Goal: Use online tool/utility: Utilize a website feature to perform a specific function

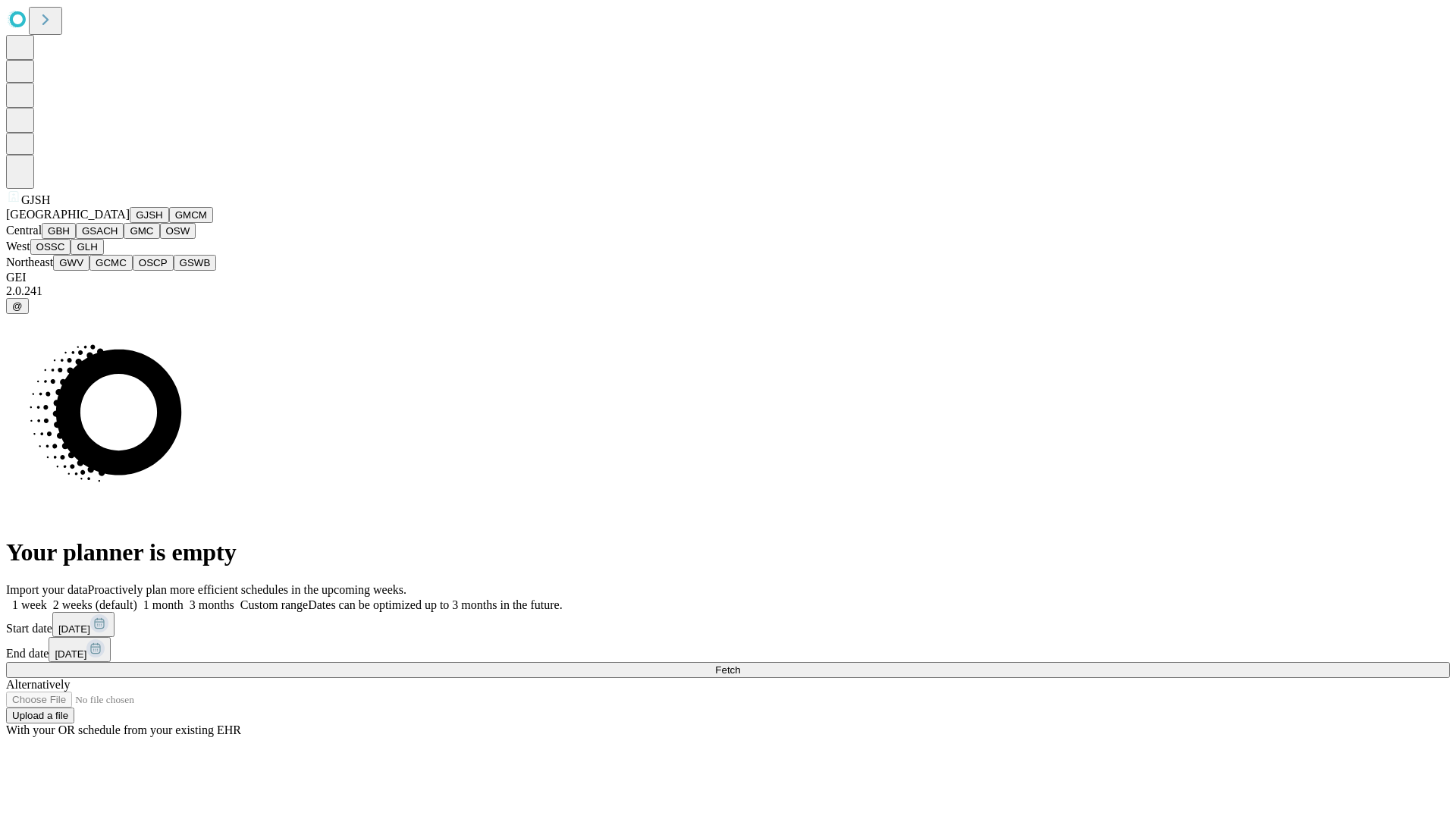
click at [130, 223] on button "GJSH" at bounding box center [149, 215] width 39 height 16
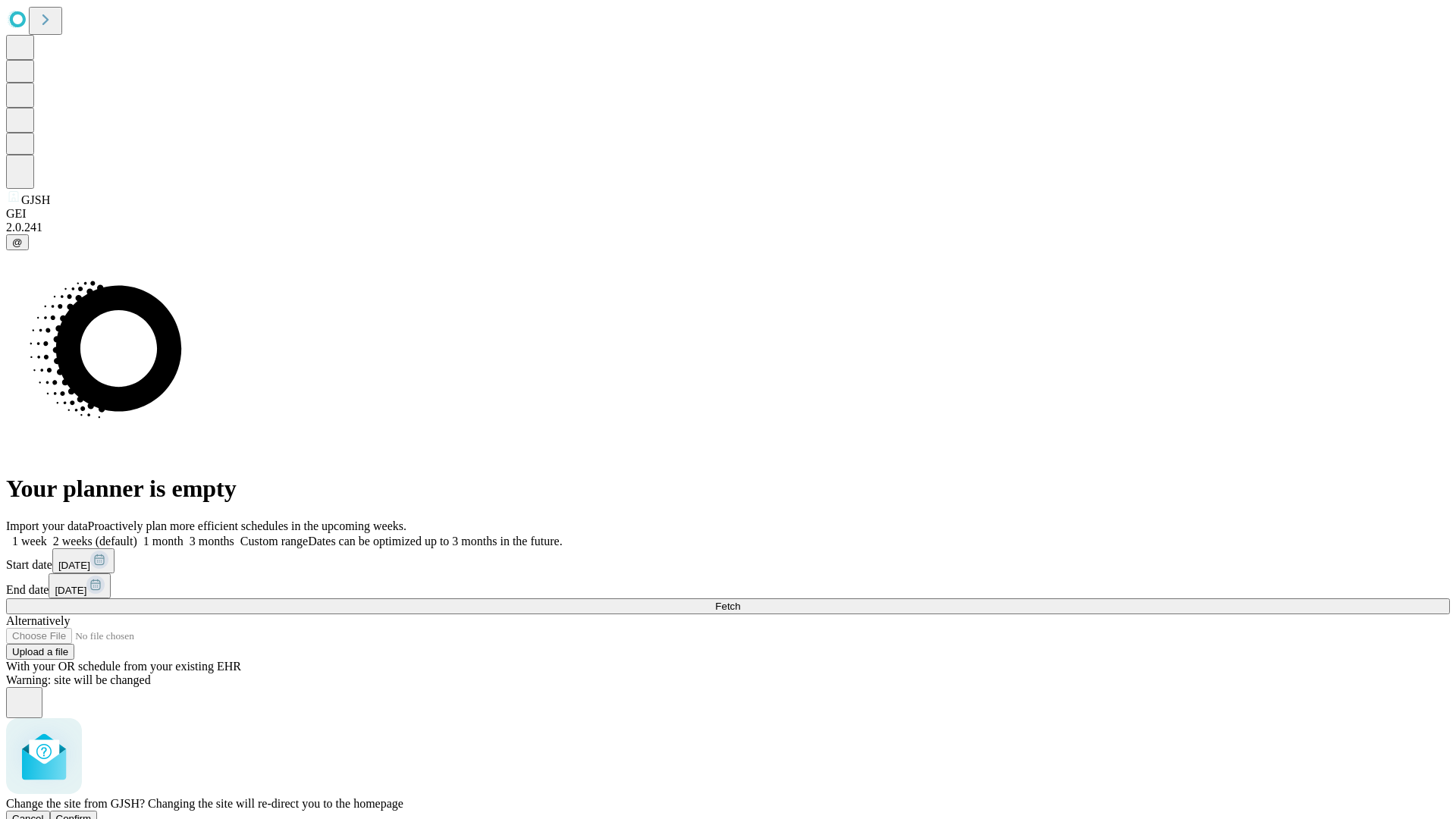
click at [92, 813] on span "Confirm" at bounding box center [74, 819] width 35 height 11
click at [47, 535] on label "1 week" at bounding box center [26, 541] width 41 height 12
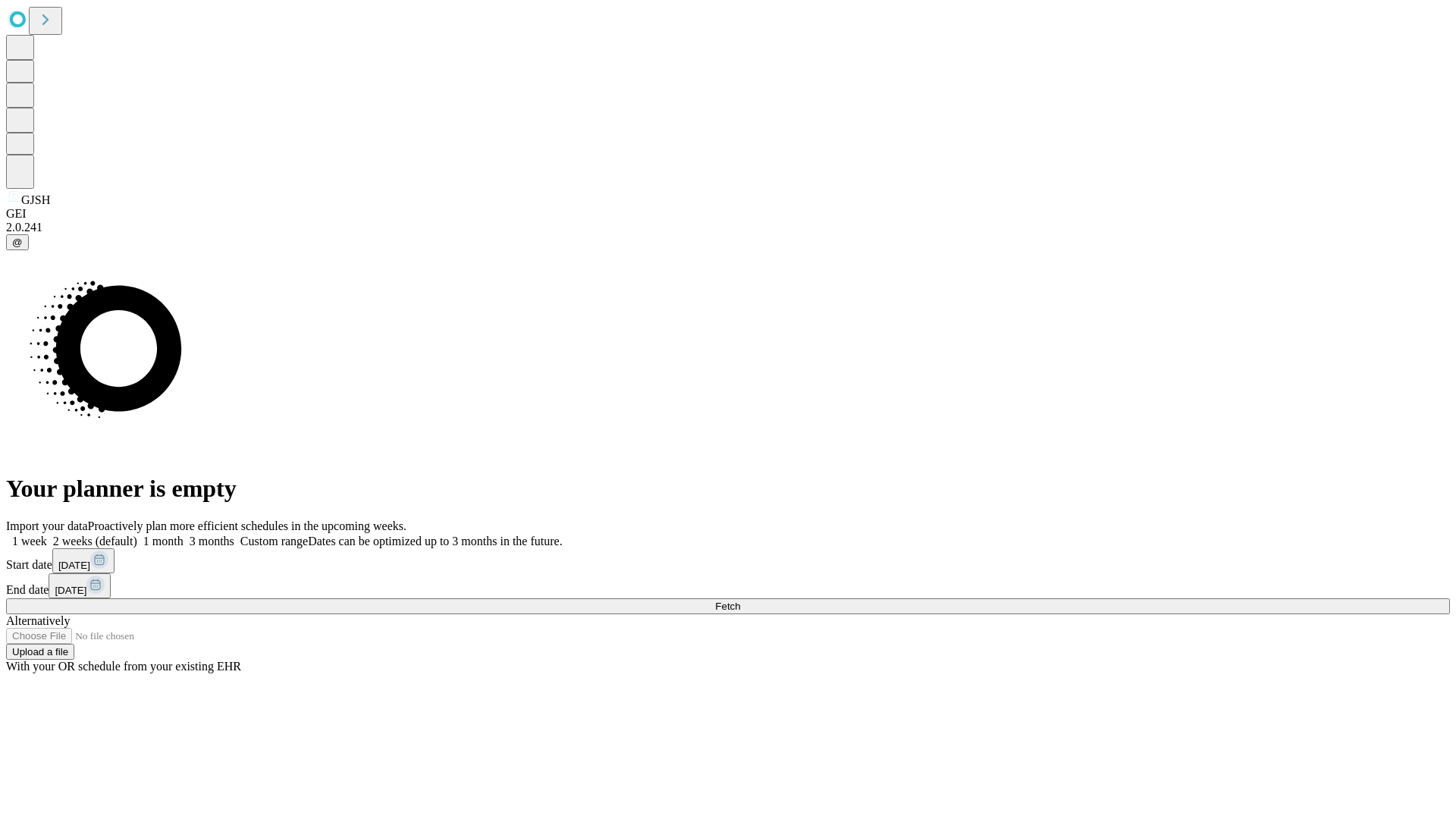
click at [740, 601] on span "Fetch" at bounding box center [728, 607] width 25 height 11
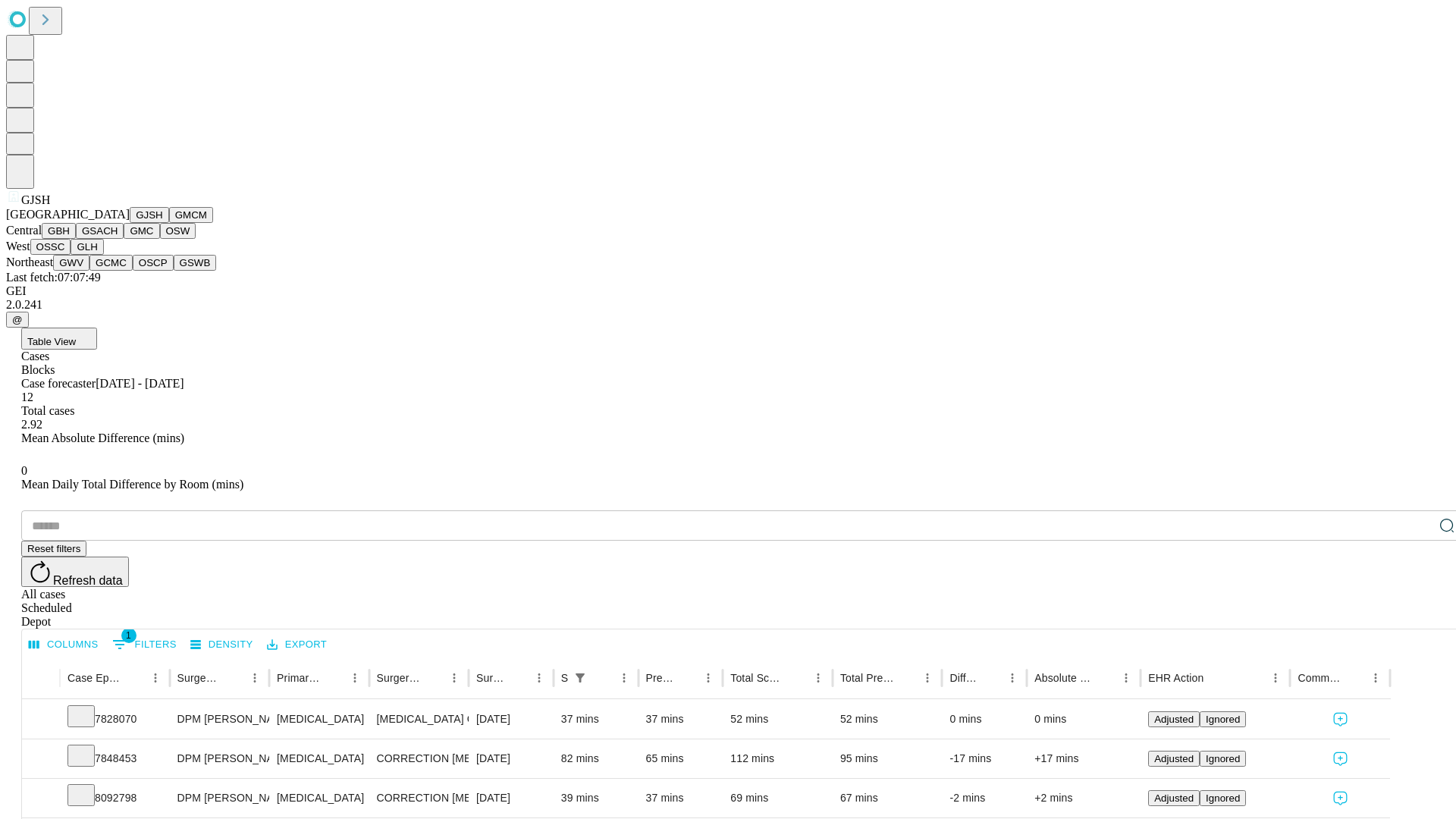
click at [169, 223] on button "GMCM" at bounding box center [191, 215] width 44 height 16
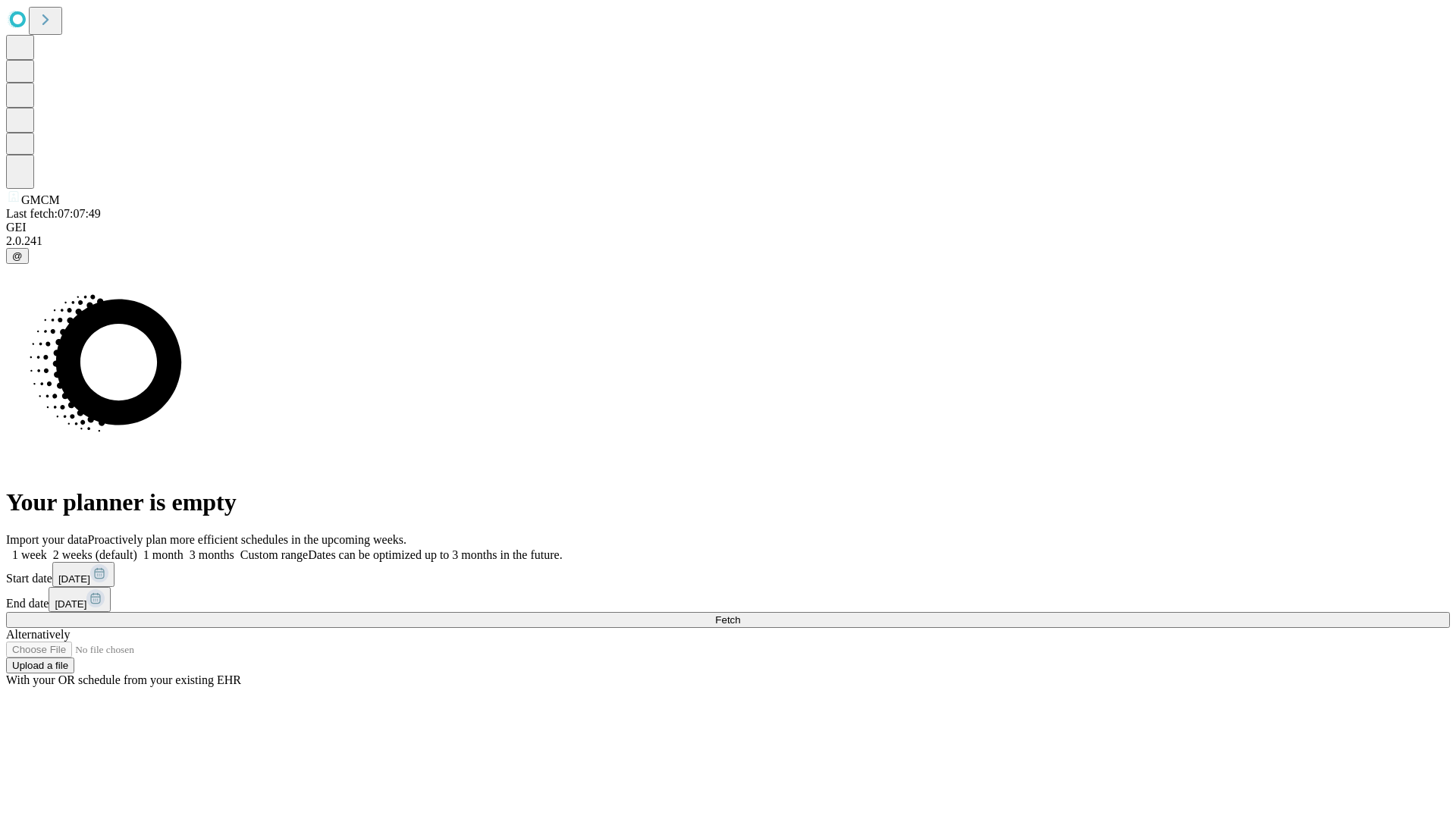
click at [47, 549] on label "1 week" at bounding box center [26, 554] width 41 height 12
click at [740, 614] on span "Fetch" at bounding box center [728, 620] width 25 height 11
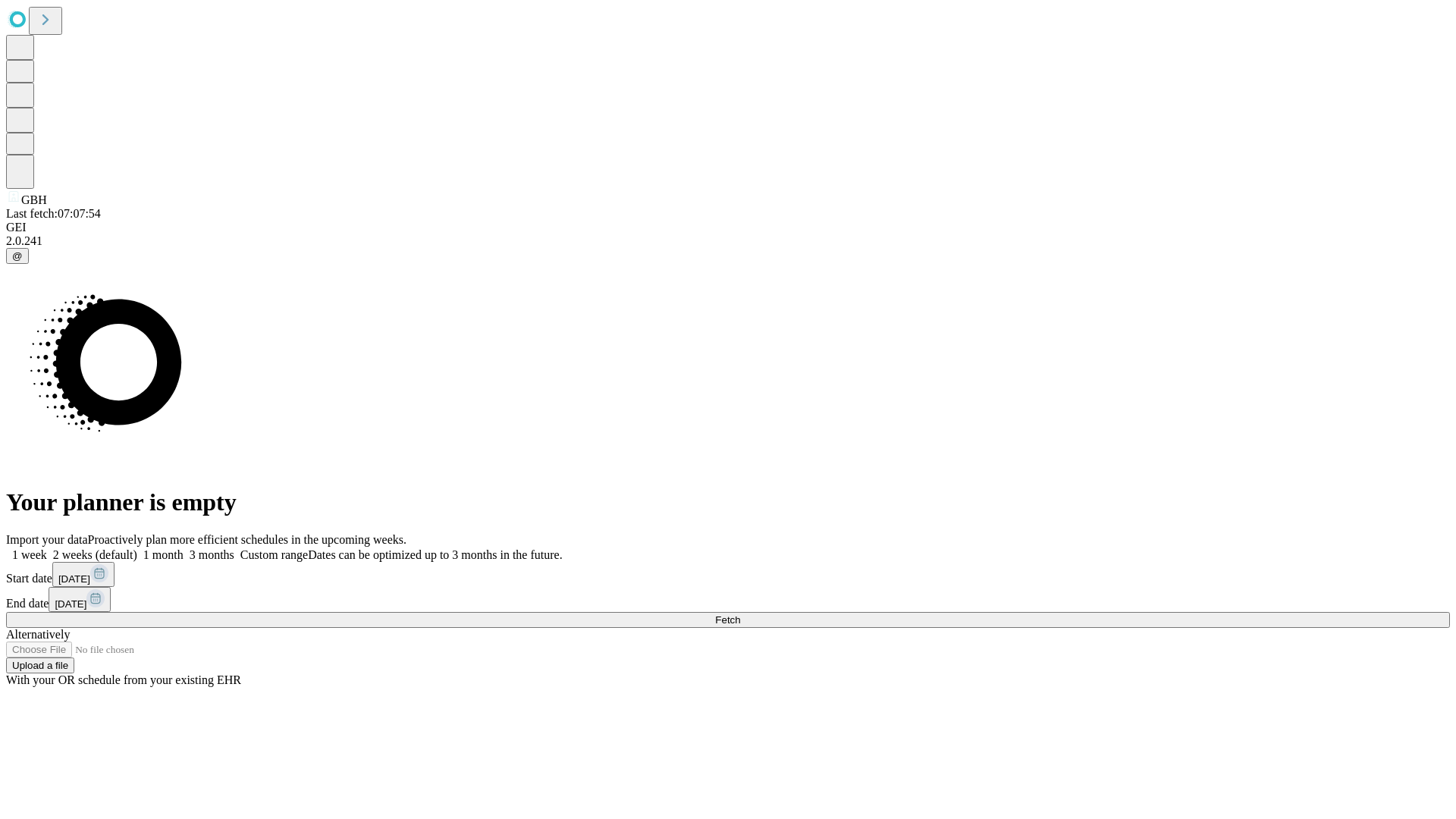
click at [47, 549] on label "1 week" at bounding box center [26, 554] width 41 height 12
click at [740, 614] on span "Fetch" at bounding box center [728, 620] width 25 height 11
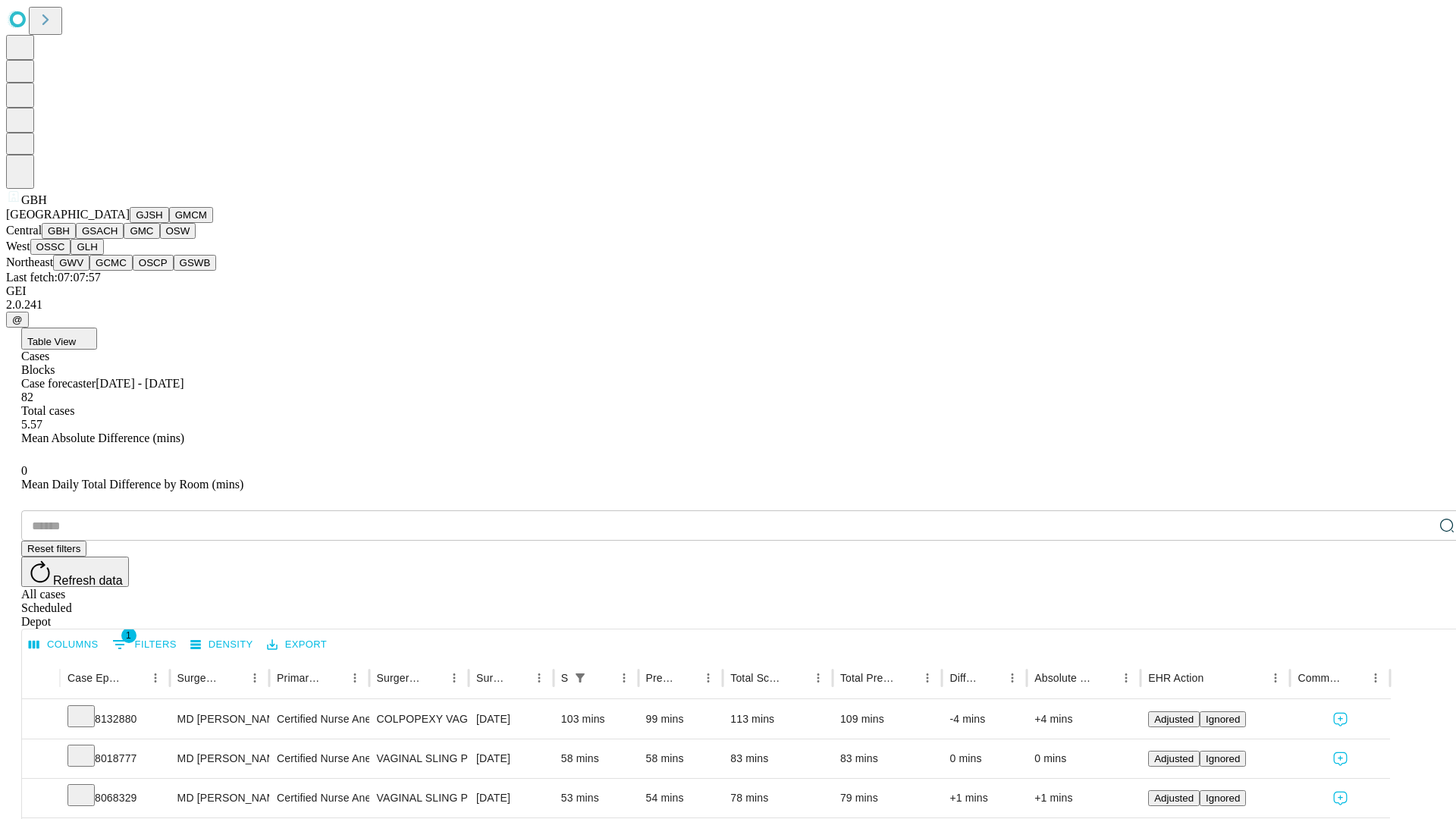
click at [118, 239] on button "GSACH" at bounding box center [99, 230] width 48 height 16
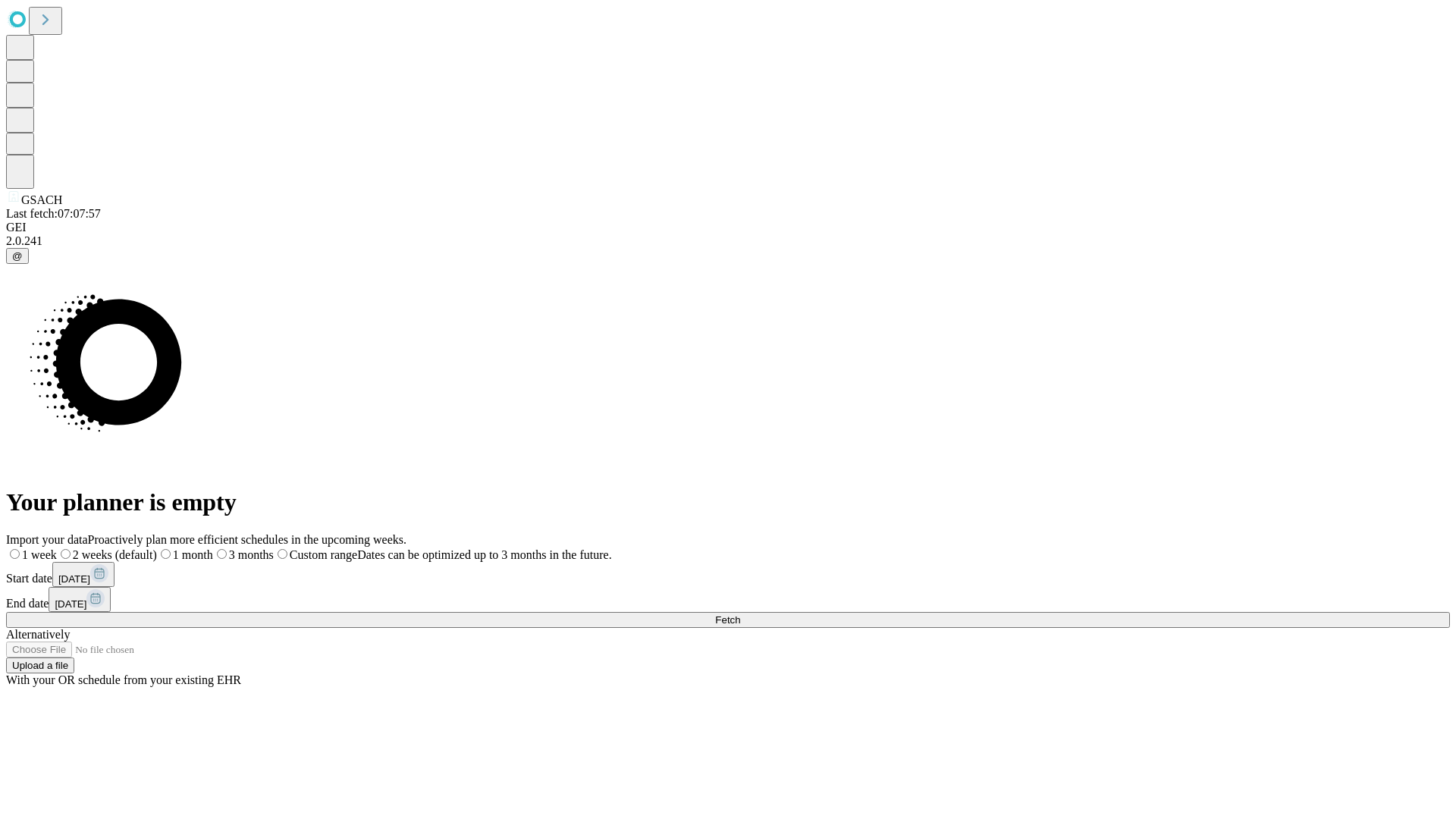
click at [57, 549] on label "1 week" at bounding box center [31, 554] width 51 height 12
click at [740, 614] on span "Fetch" at bounding box center [728, 620] width 25 height 11
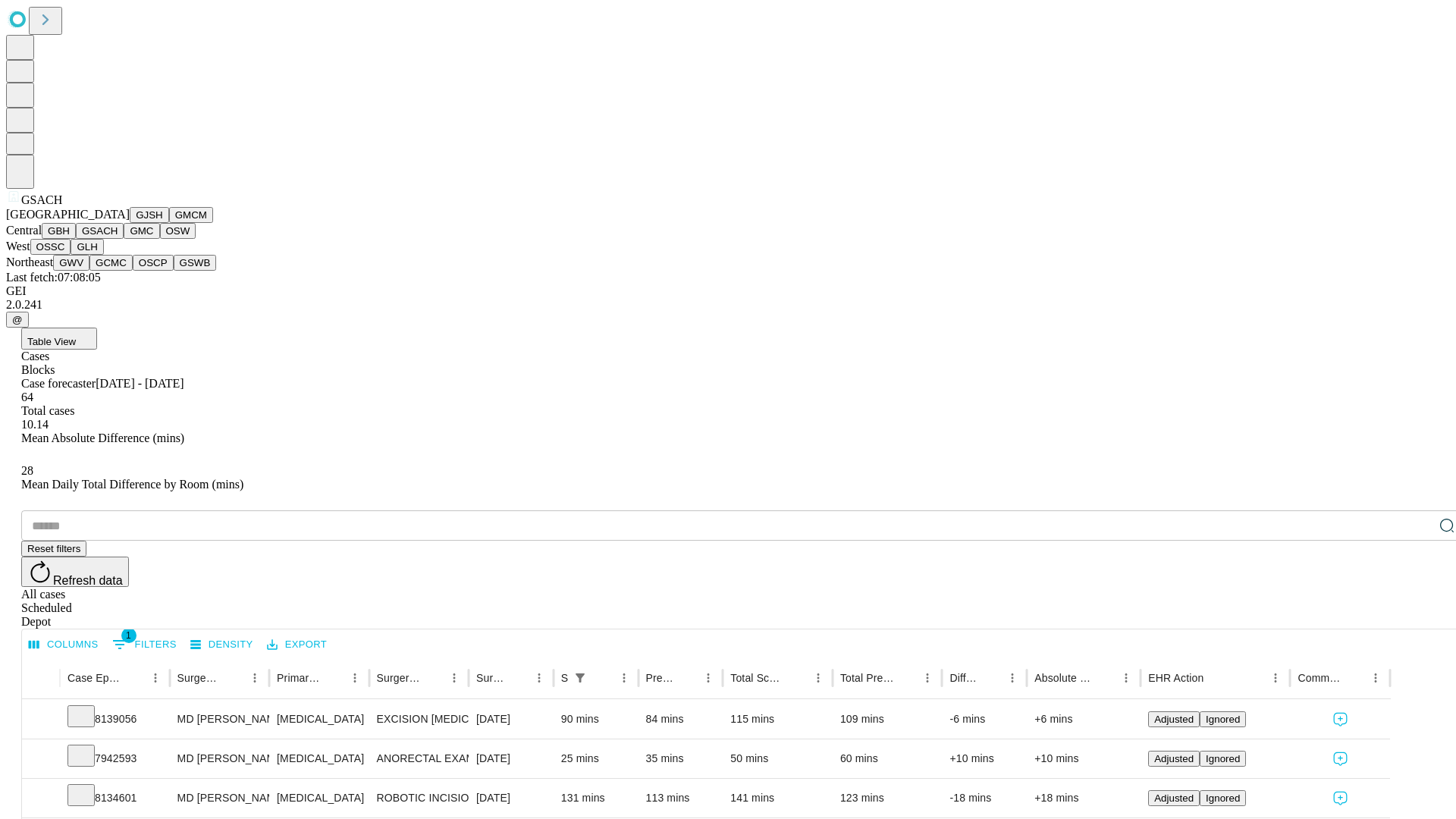
click at [123, 239] on button "GMC" at bounding box center [140, 230] width 35 height 16
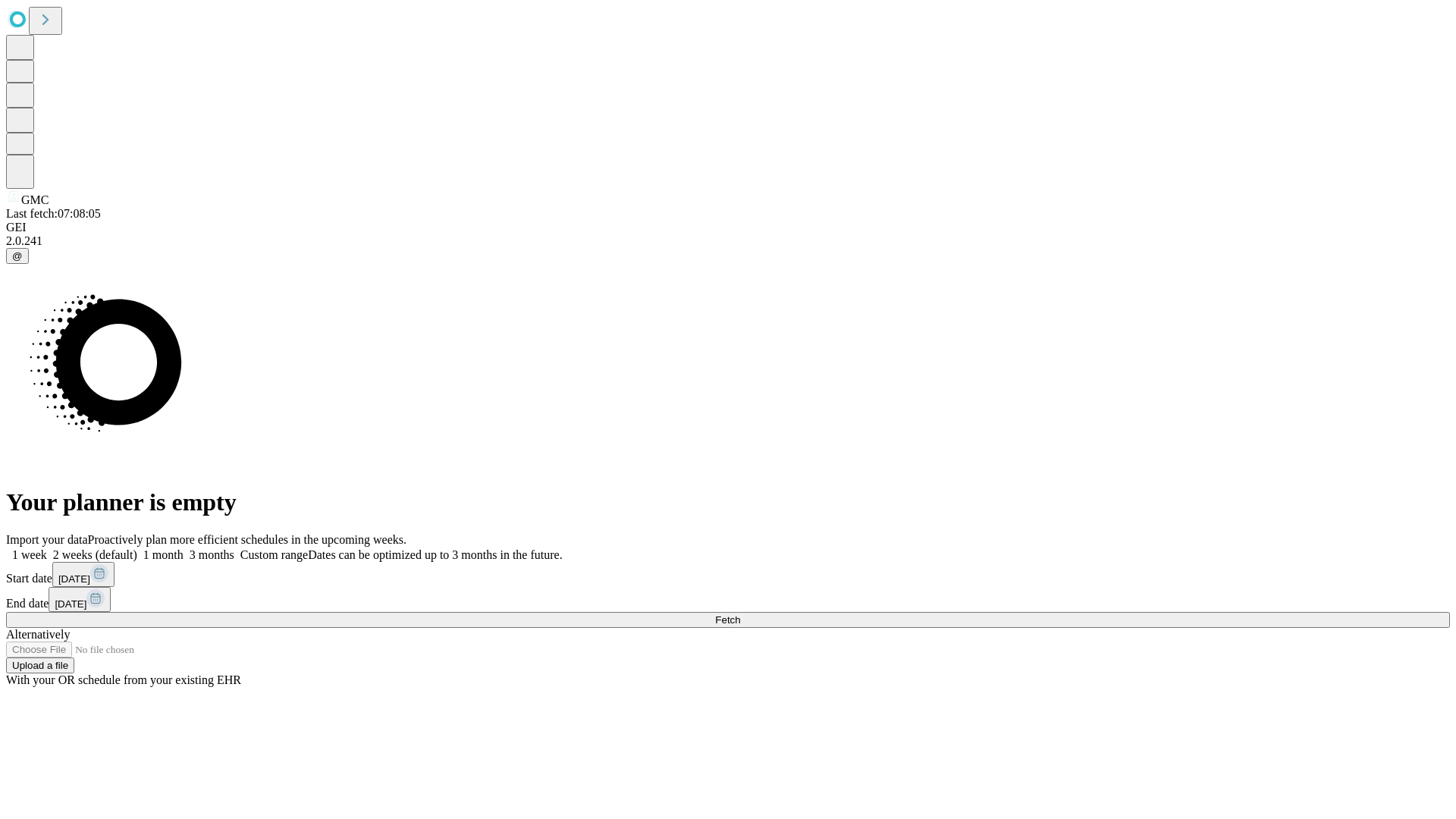
click at [47, 549] on label "1 week" at bounding box center [26, 554] width 41 height 12
click at [740, 614] on span "Fetch" at bounding box center [728, 620] width 25 height 11
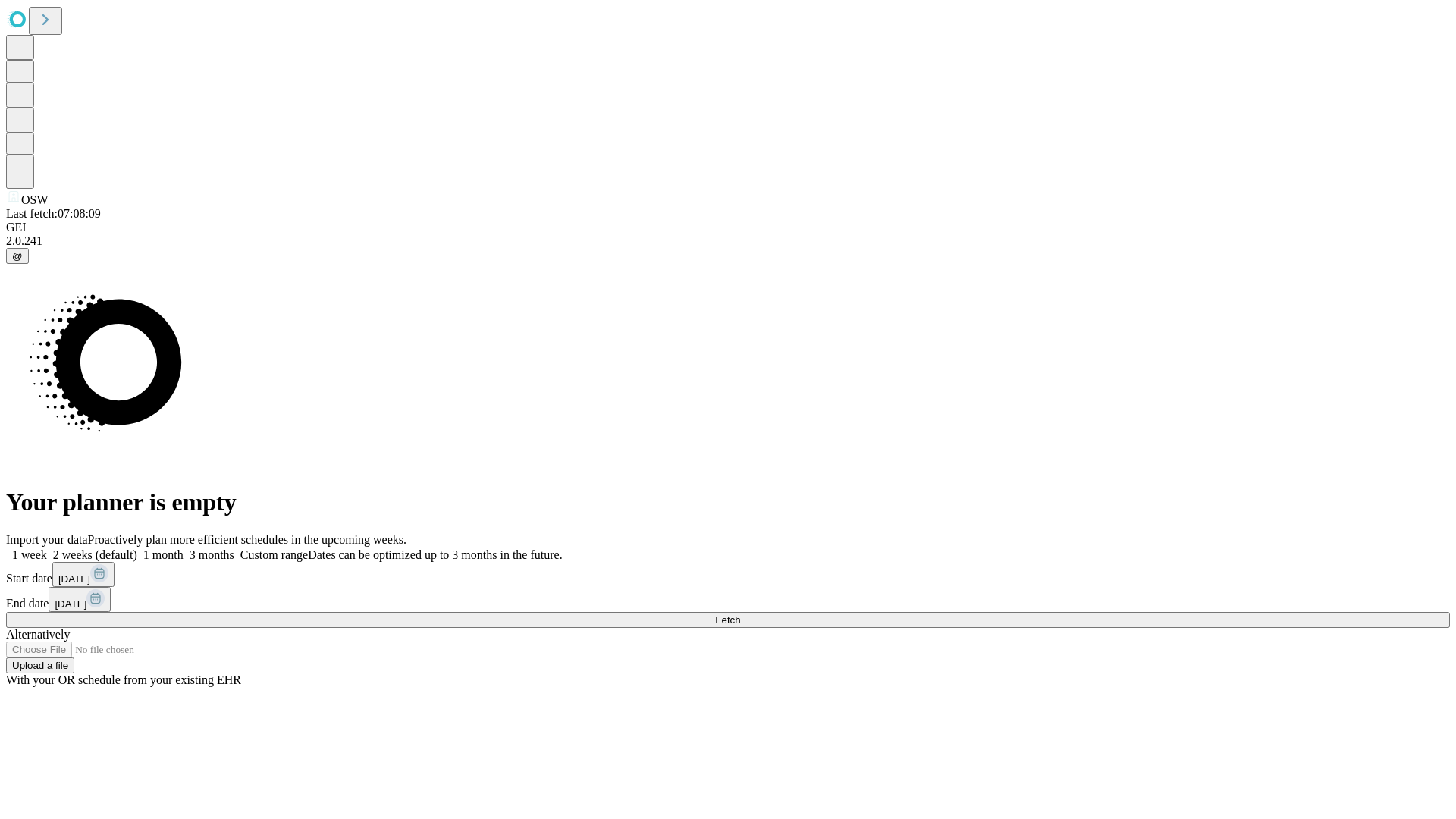
click at [47, 549] on label "1 week" at bounding box center [26, 554] width 41 height 12
click at [740, 614] on span "Fetch" at bounding box center [728, 620] width 25 height 11
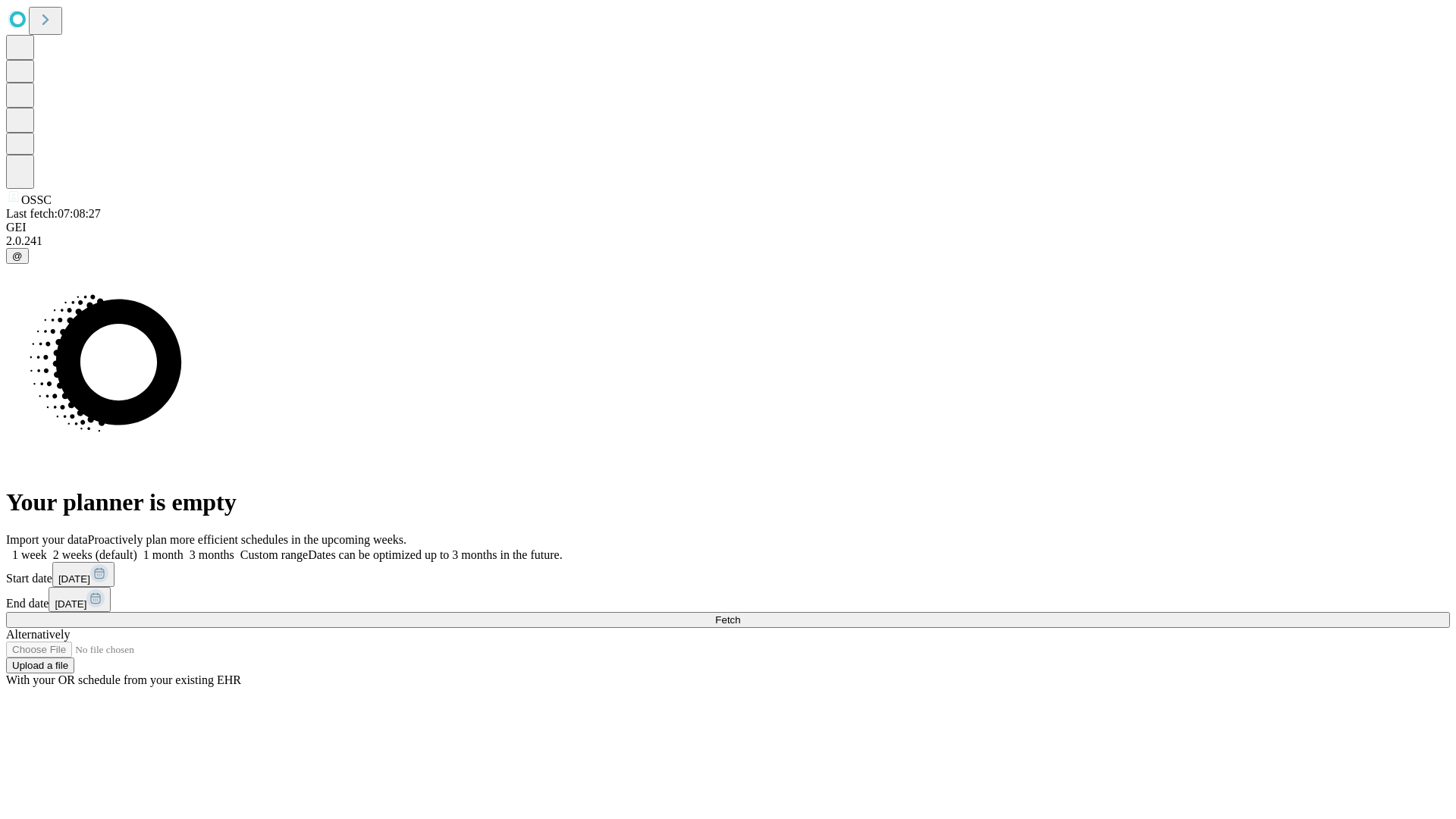
click at [47, 549] on label "1 week" at bounding box center [26, 554] width 41 height 12
click at [740, 614] on span "Fetch" at bounding box center [728, 620] width 25 height 11
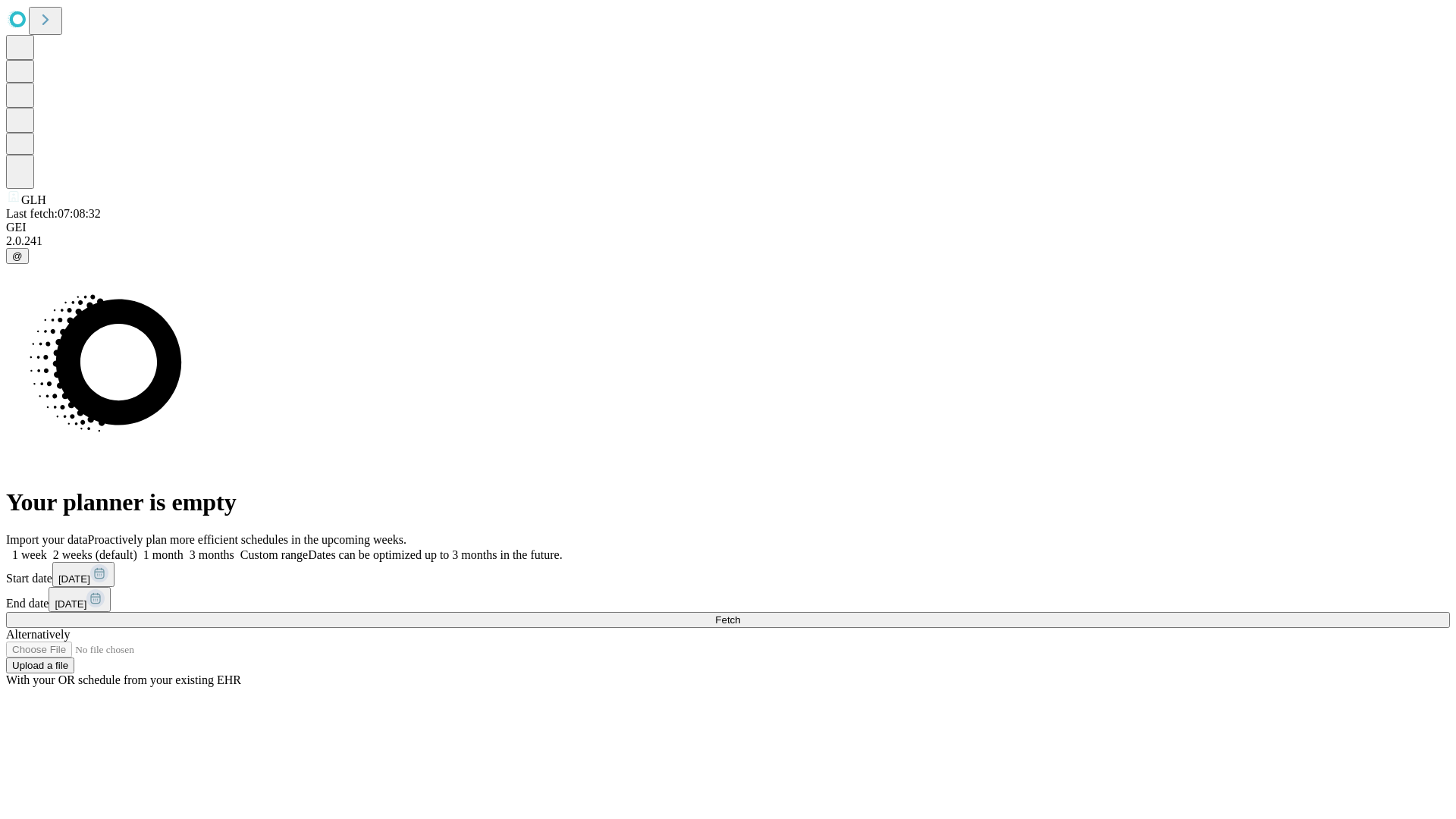
click at [47, 549] on label "1 week" at bounding box center [26, 554] width 41 height 12
click at [740, 614] on span "Fetch" at bounding box center [728, 620] width 25 height 11
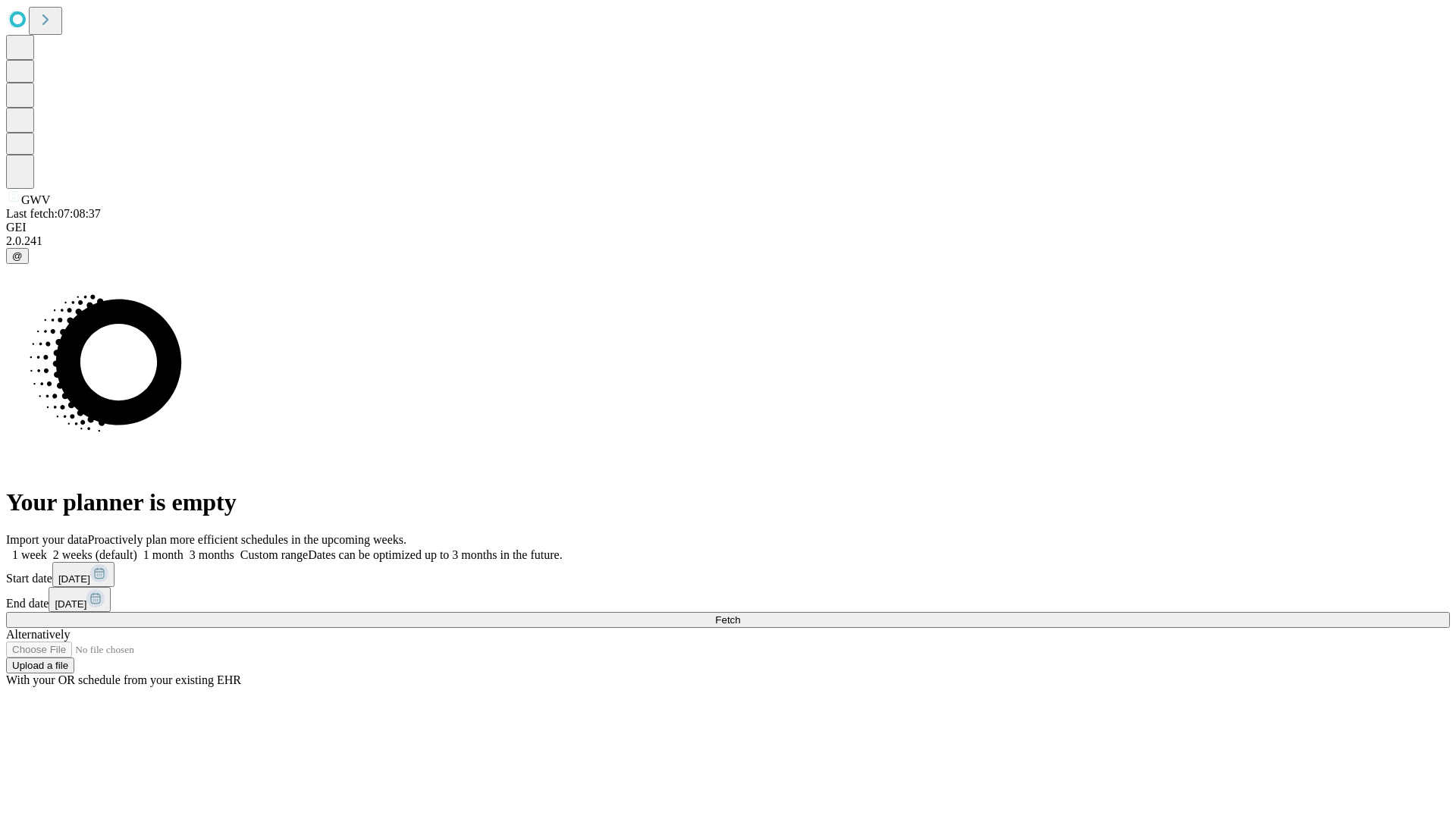
click at [47, 549] on label "1 week" at bounding box center [26, 554] width 41 height 12
click at [740, 614] on span "Fetch" at bounding box center [728, 620] width 25 height 11
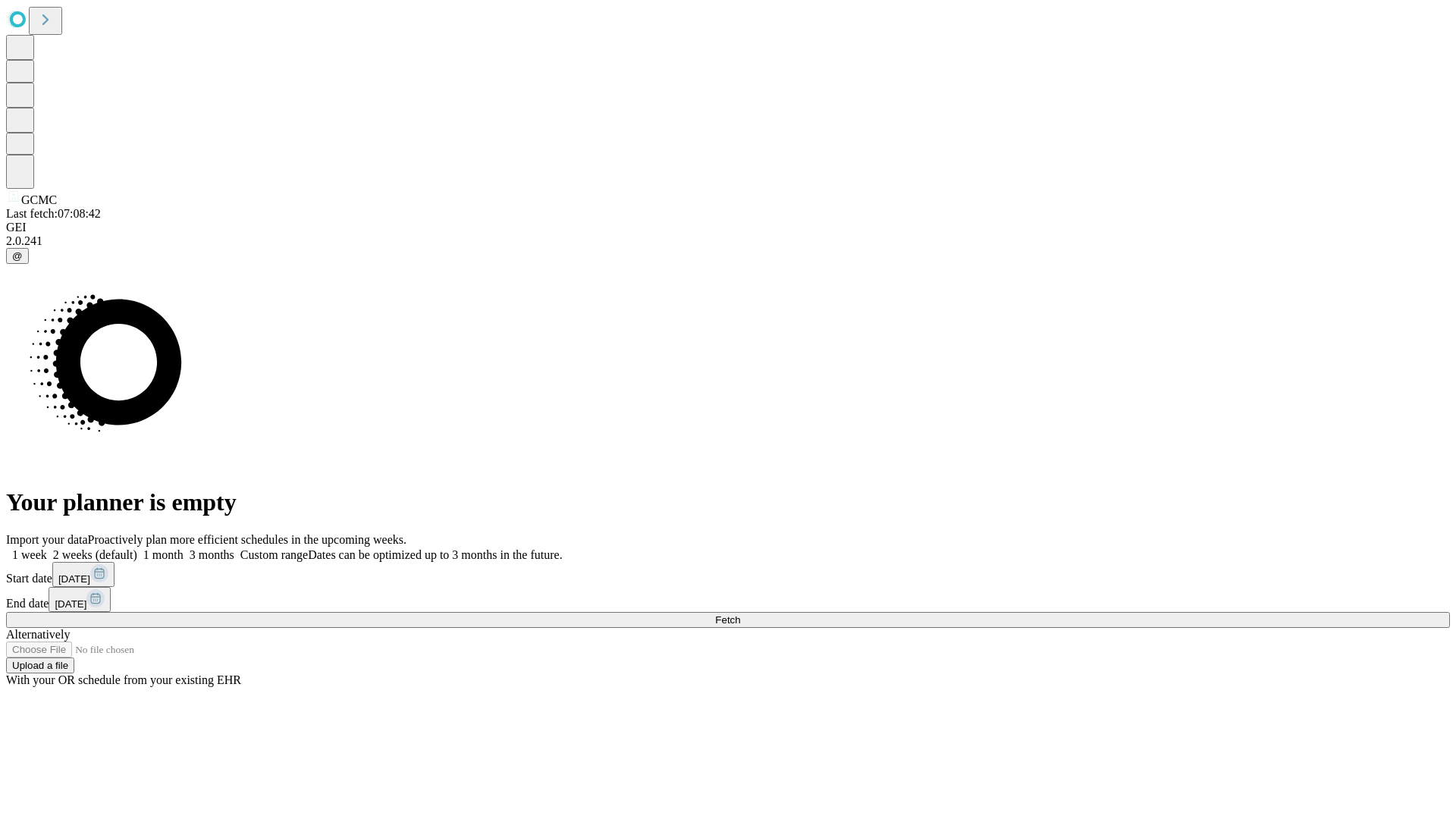
click at [47, 549] on label "1 week" at bounding box center [26, 554] width 41 height 12
click at [740, 614] on span "Fetch" at bounding box center [728, 620] width 25 height 11
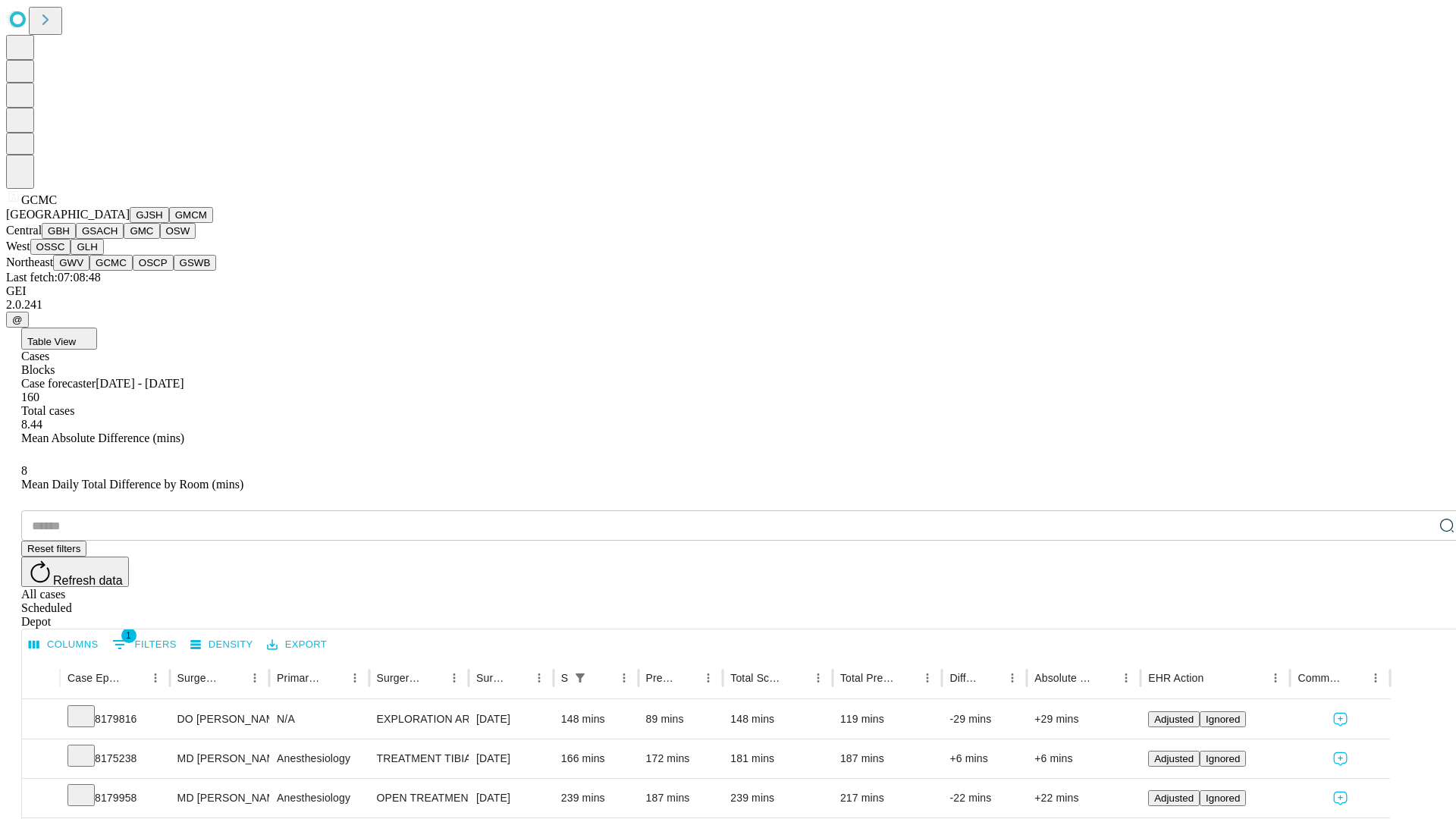
click at [133, 270] on button "OSCP" at bounding box center [153, 263] width 41 height 16
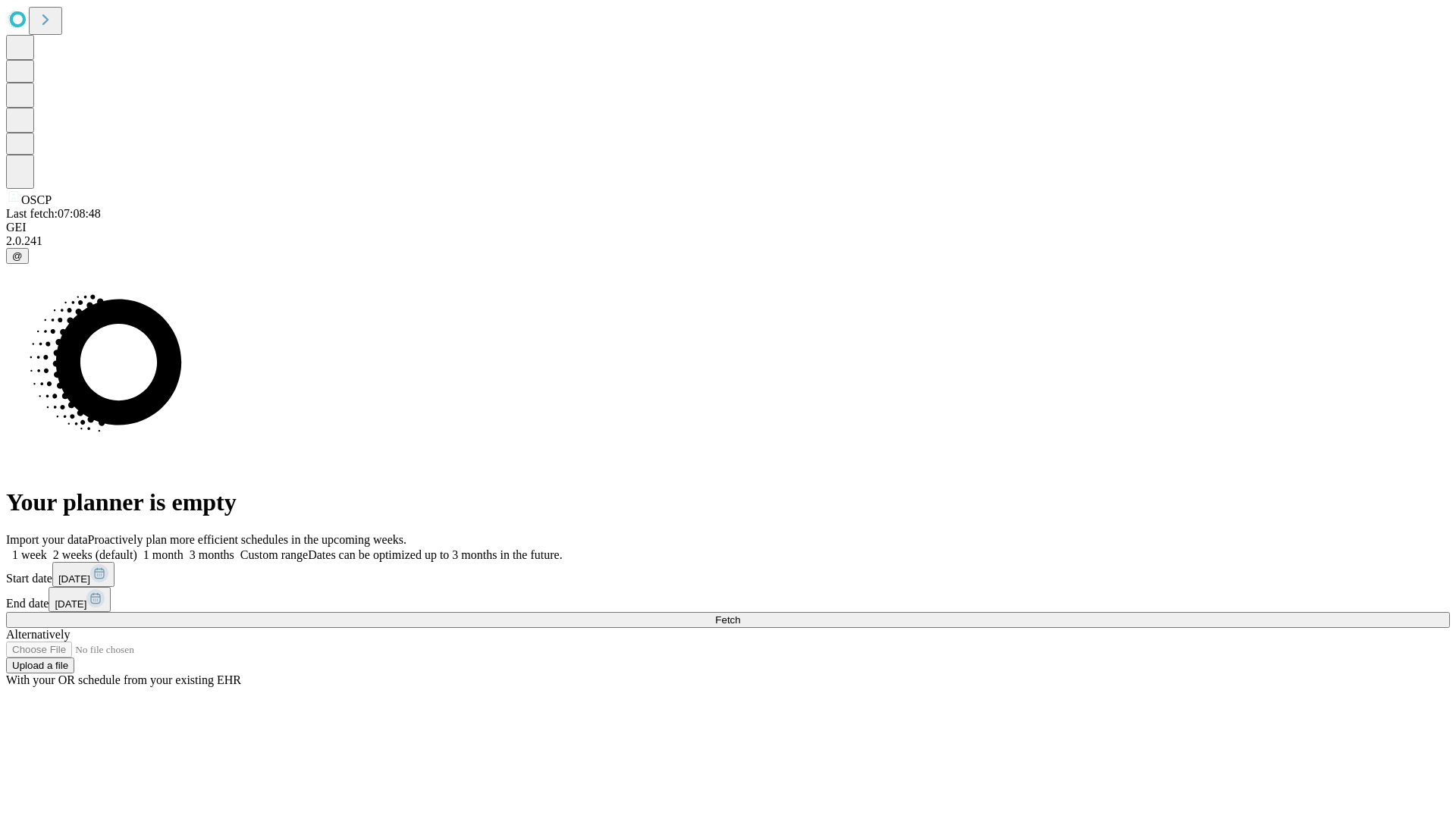
click at [740, 614] on span "Fetch" at bounding box center [728, 620] width 25 height 11
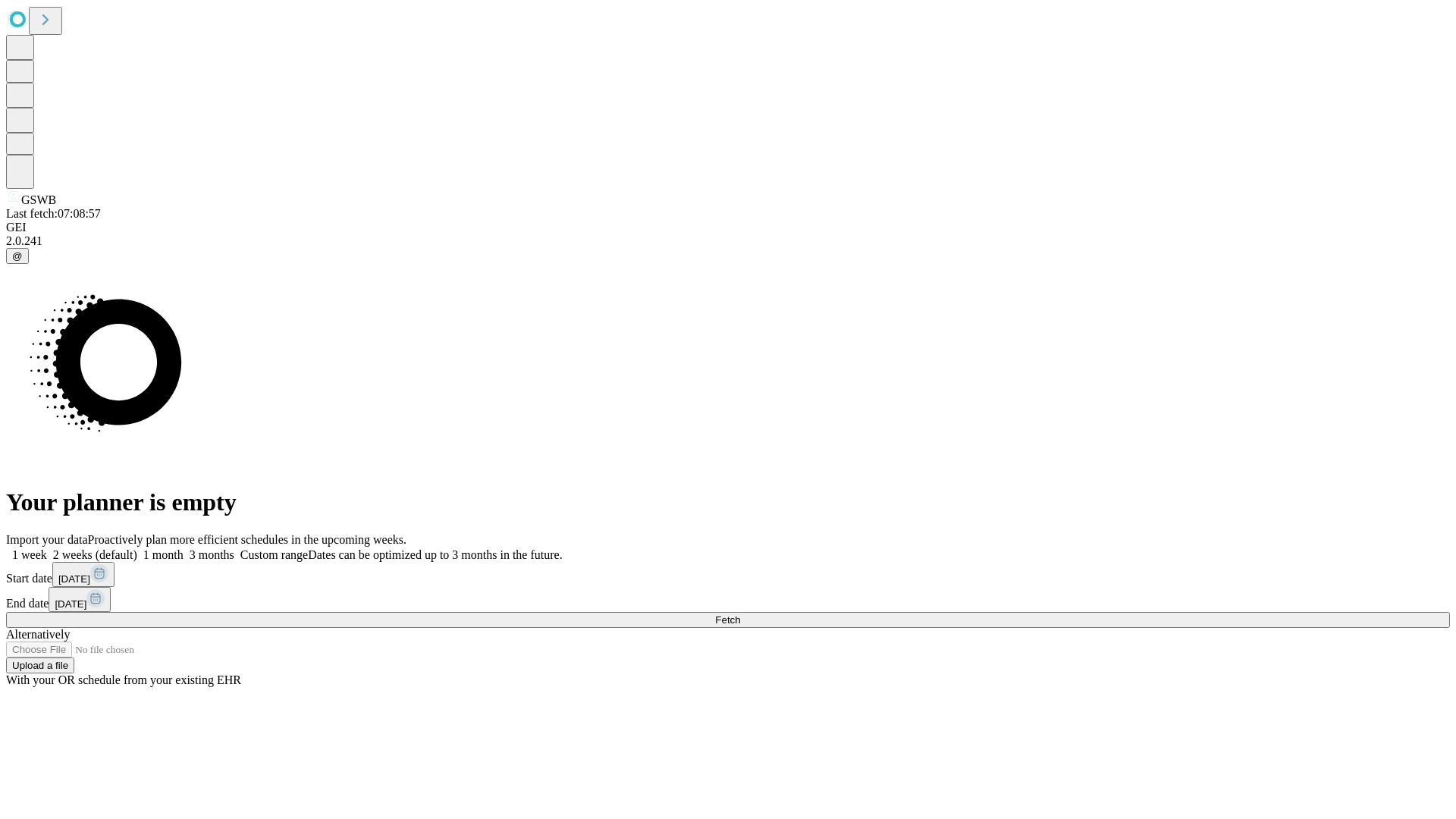
click at [47, 549] on label "1 week" at bounding box center [26, 554] width 41 height 12
click at [740, 614] on span "Fetch" at bounding box center [728, 620] width 25 height 11
